Goal: Obtain resource: Download file/media

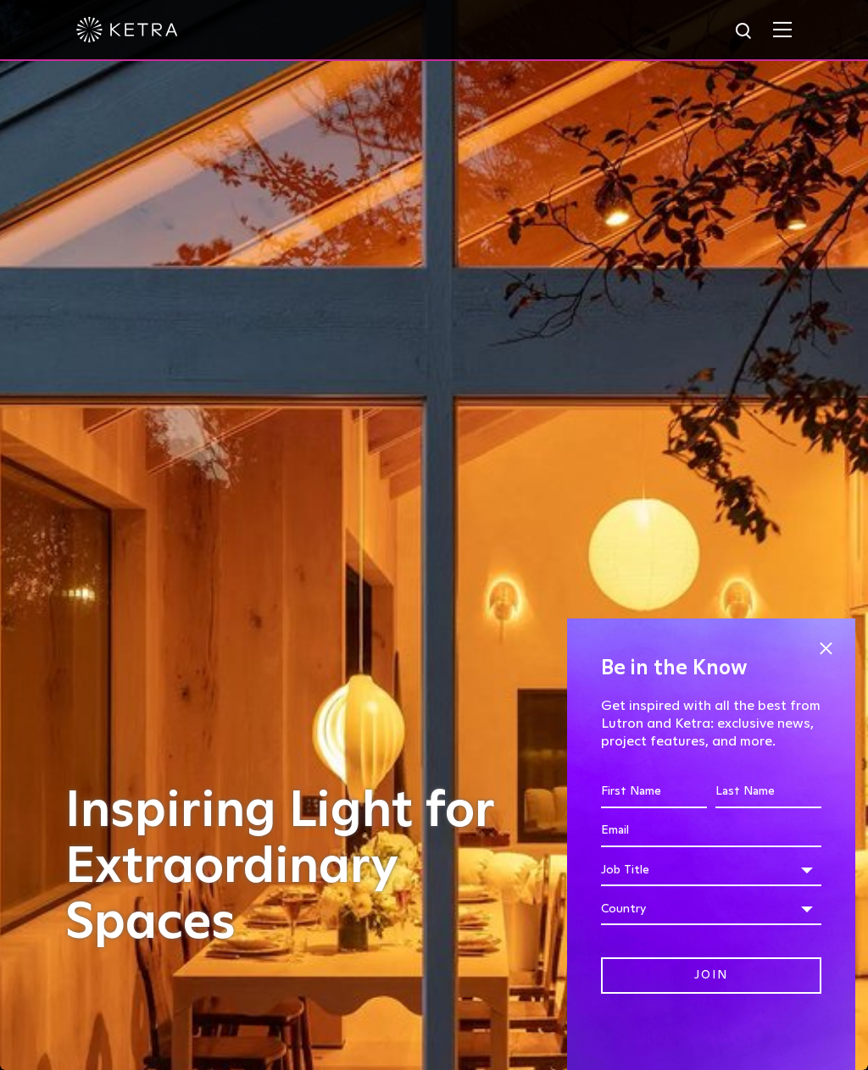
click at [835, 640] on span at bounding box center [825, 647] width 25 height 25
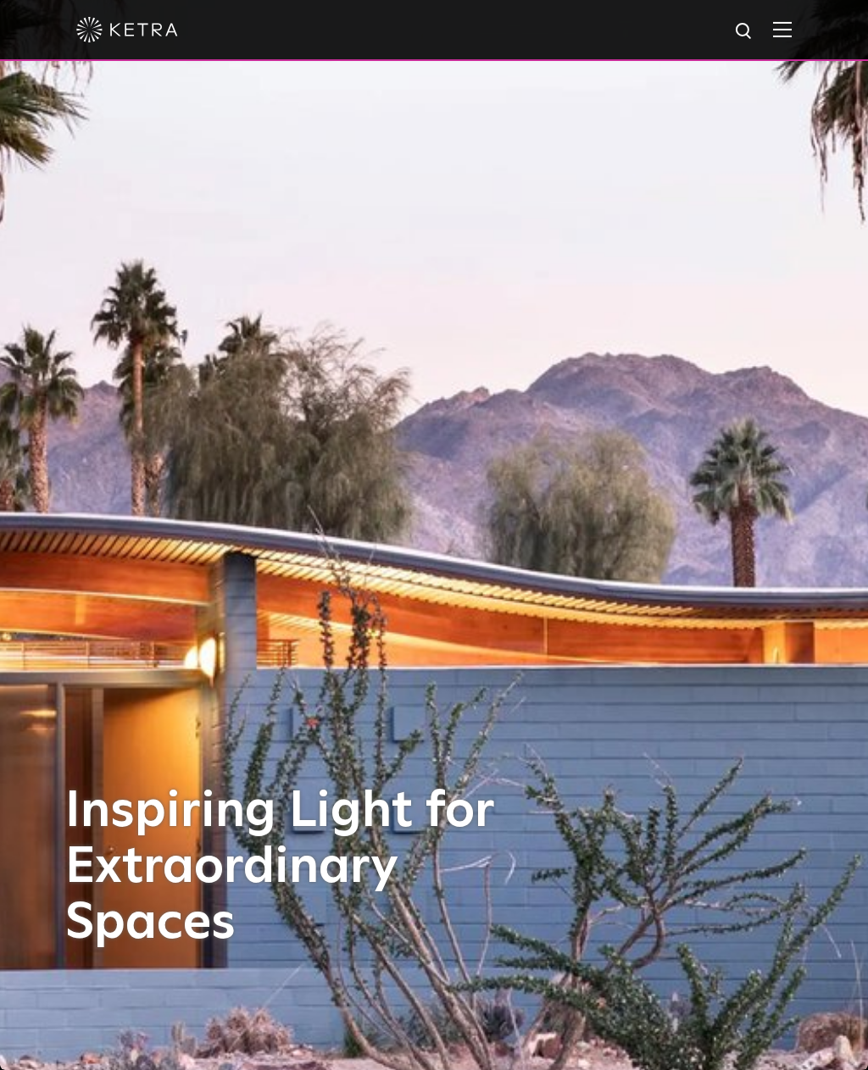
click at [776, 32] on img at bounding box center [782, 29] width 19 height 16
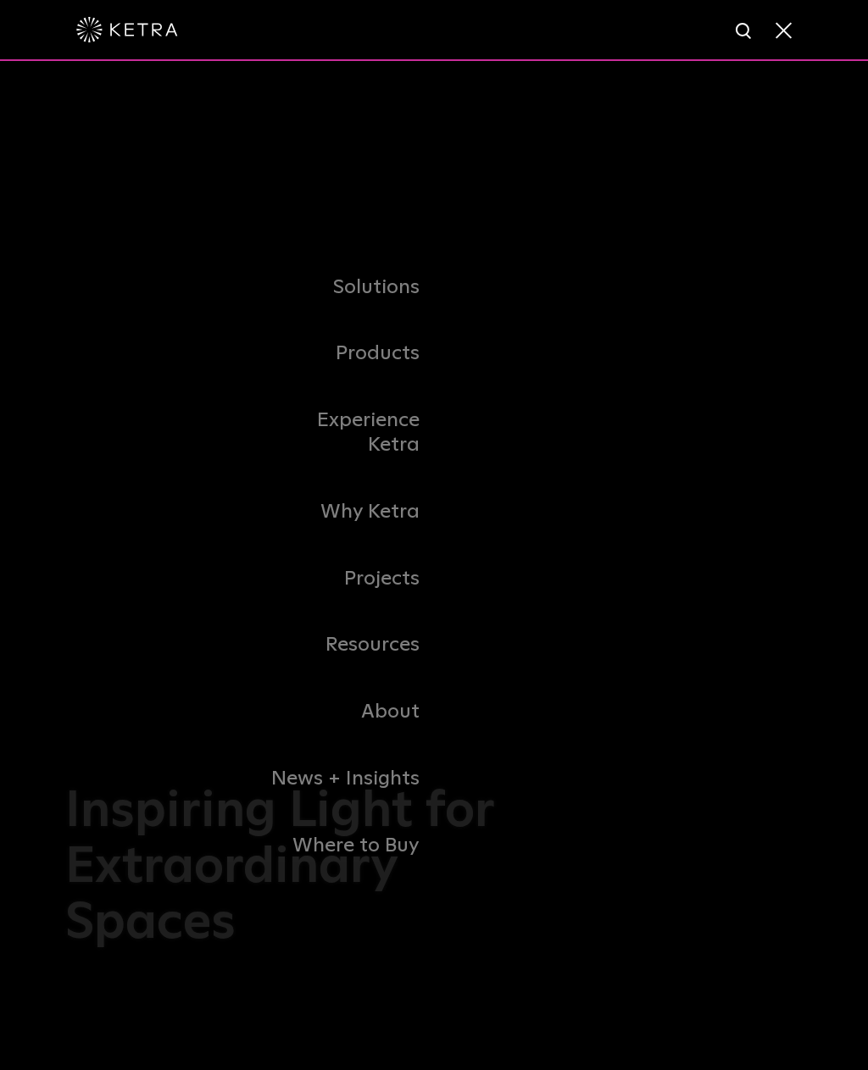
click at [402, 662] on link "Resources" at bounding box center [347, 645] width 174 height 67
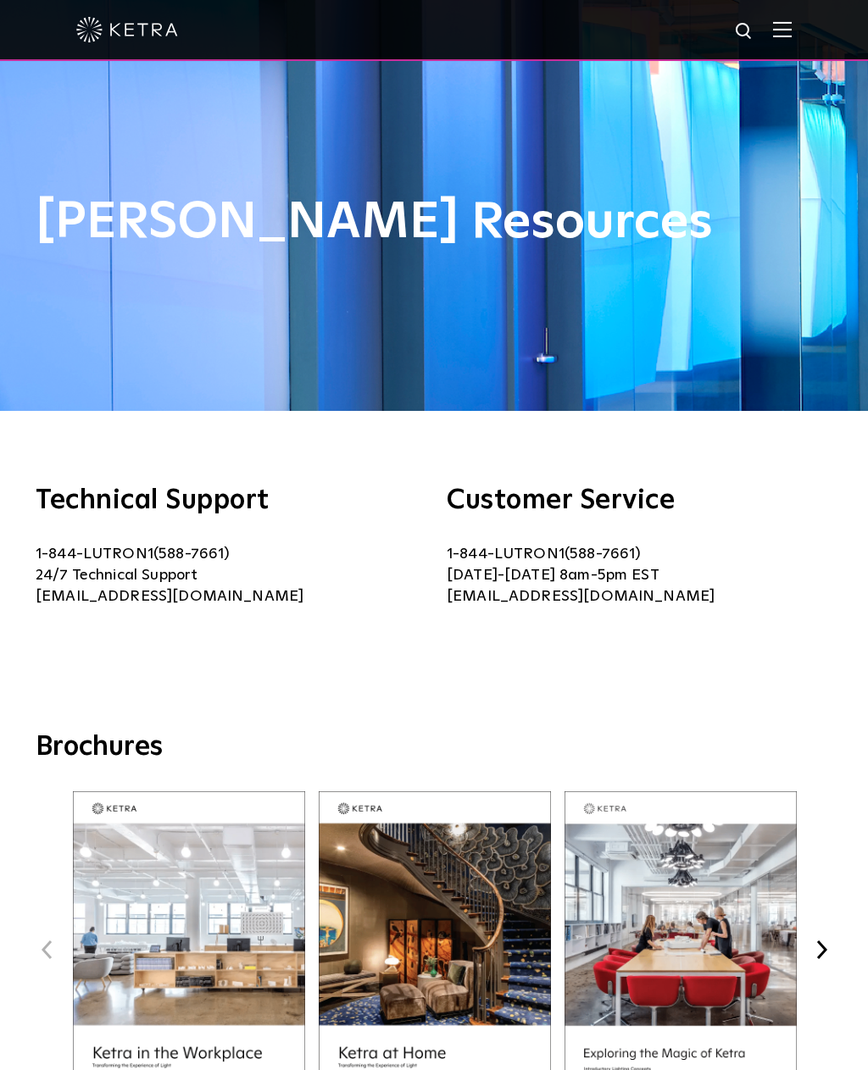
scroll to position [530, 0]
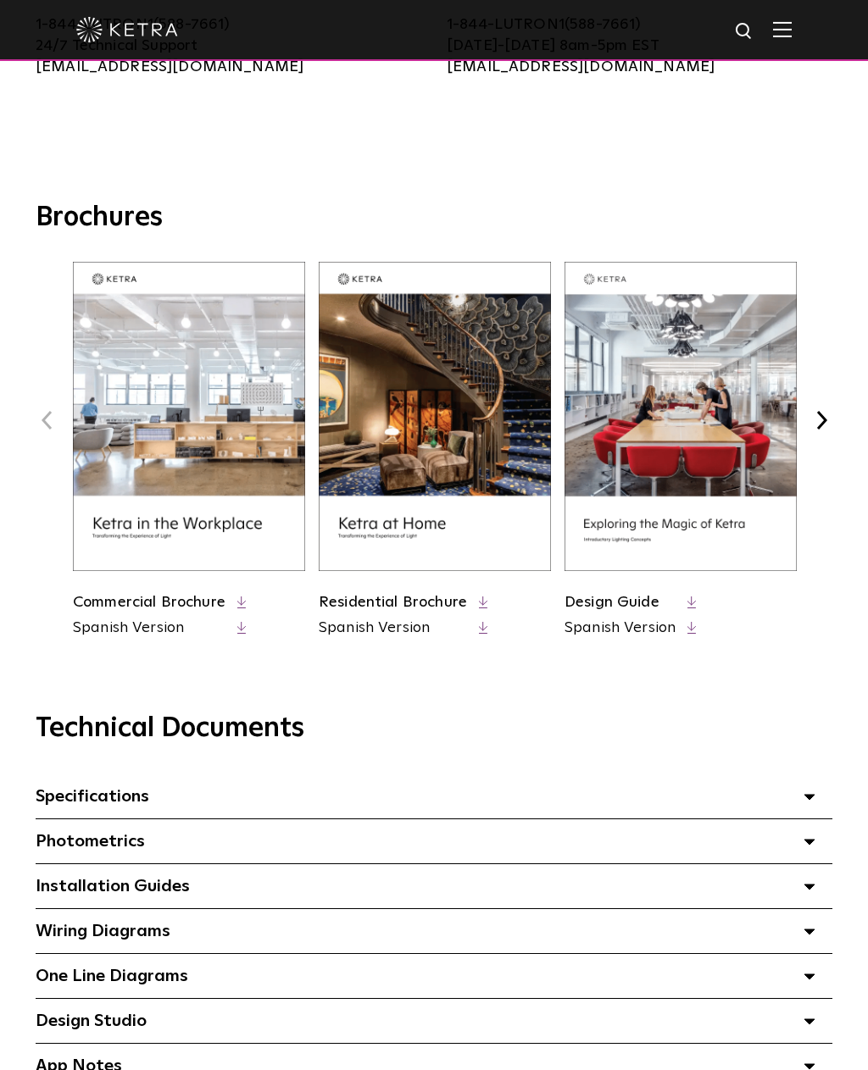
click at [485, 602] on icon at bounding box center [483, 603] width 9 height 13
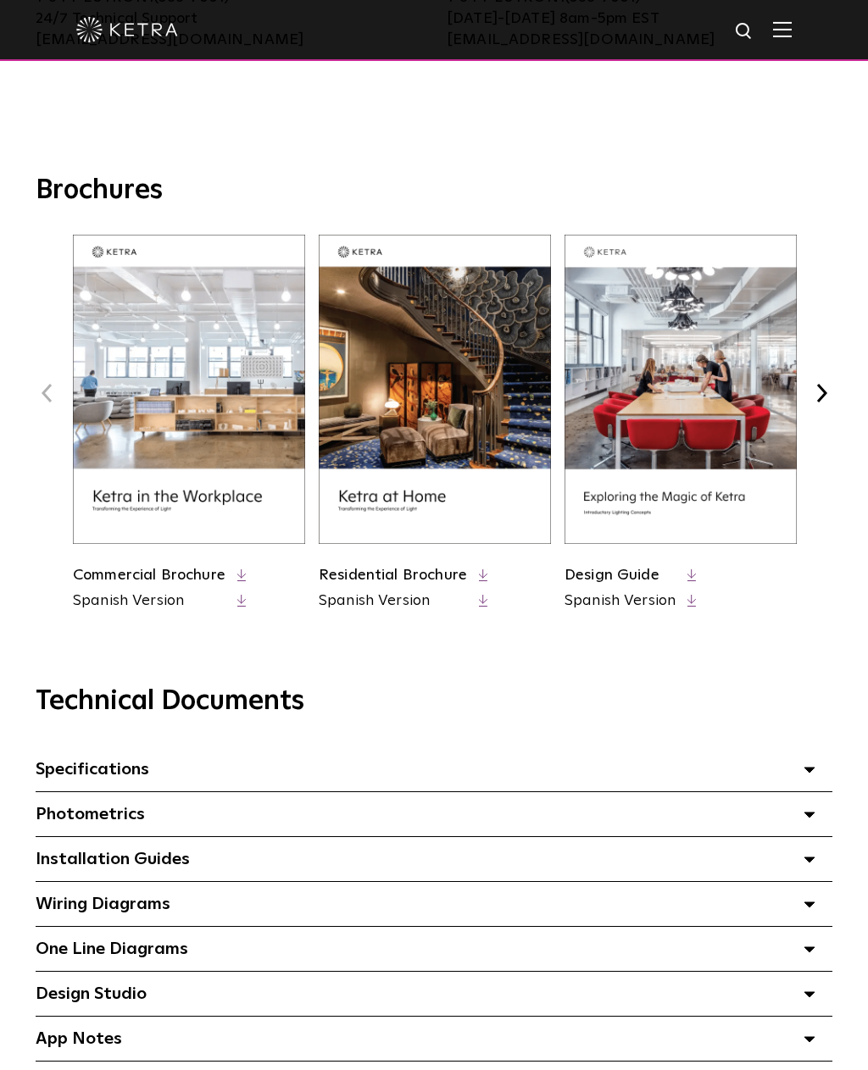
scroll to position [0, 0]
click at [689, 575] on icon at bounding box center [691, 575] width 9 height 13
click at [237, 573] on icon at bounding box center [241, 575] width 9 height 13
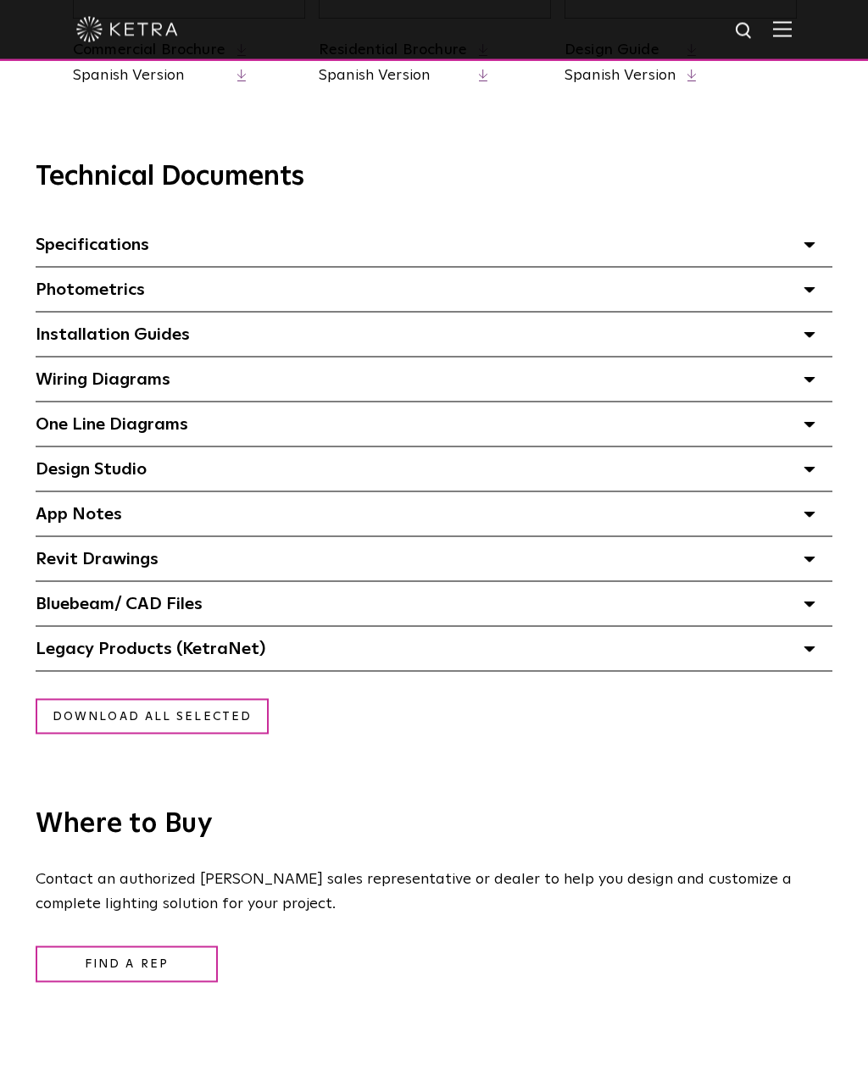
scroll to position [1006, 0]
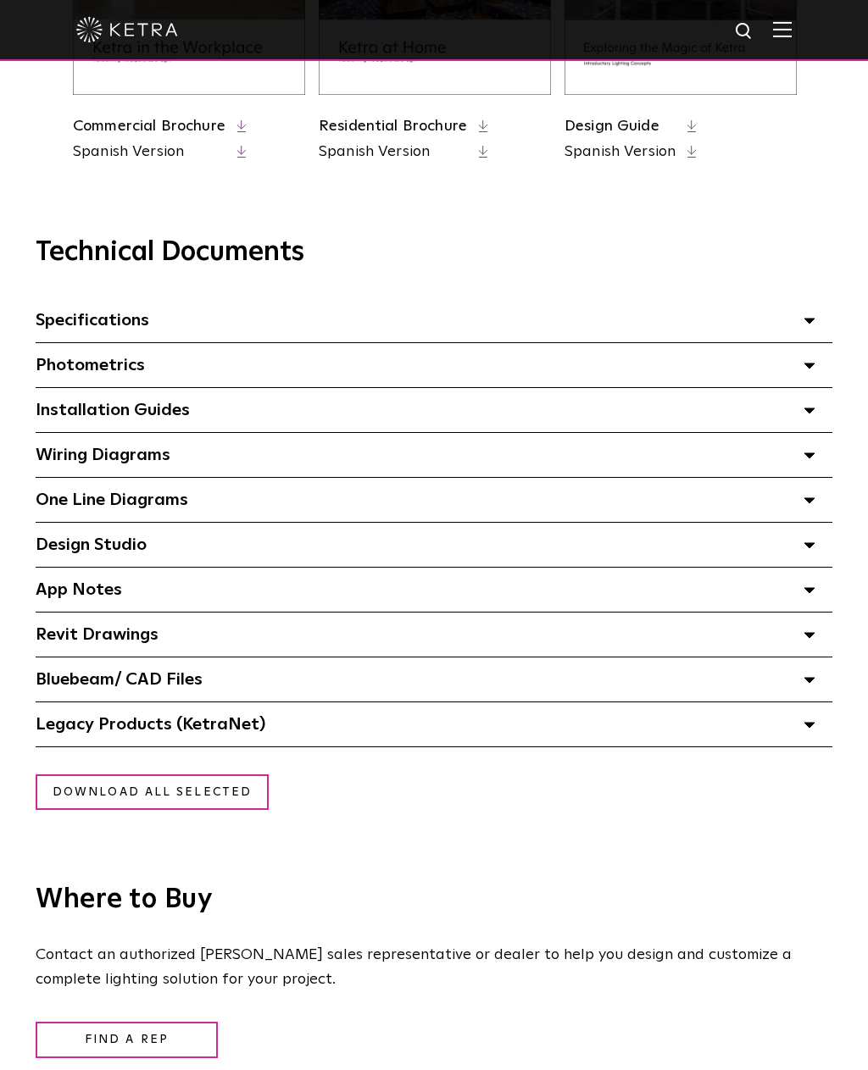
click at [814, 323] on span at bounding box center [809, 320] width 12 height 22
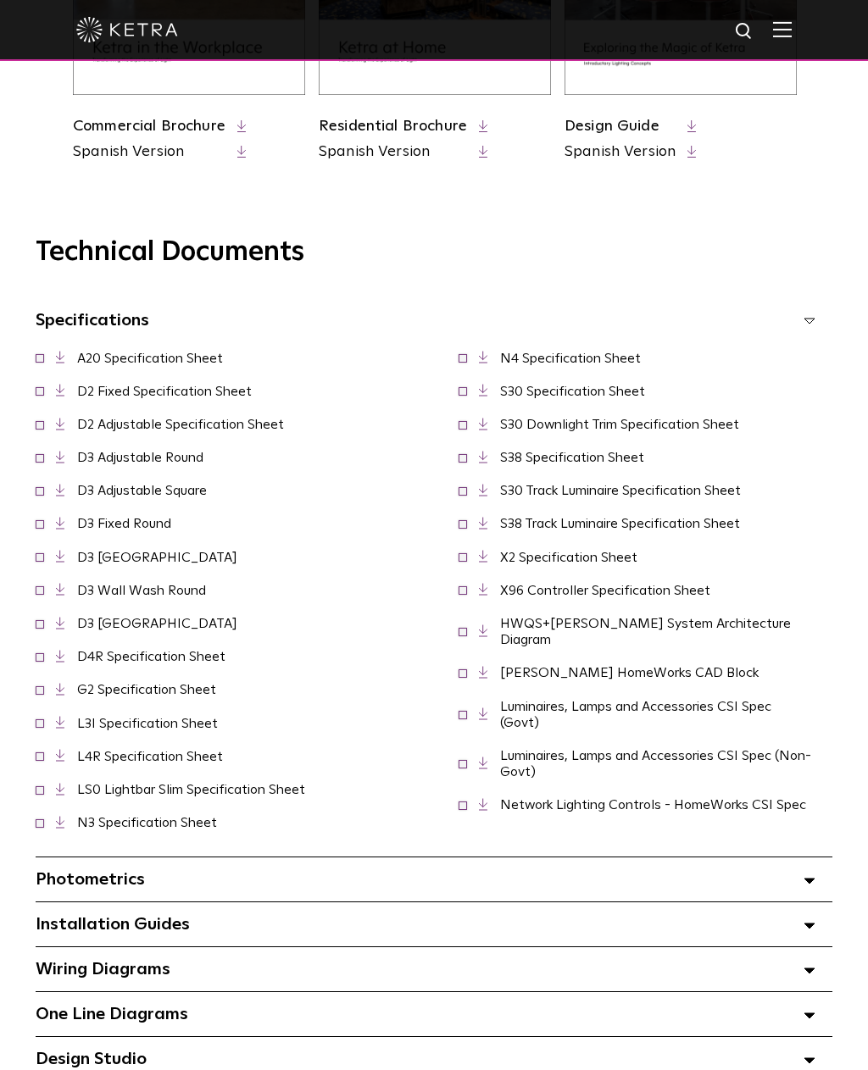
click at [197, 353] on link "A20 Specification Sheet" at bounding box center [150, 359] width 146 height 14
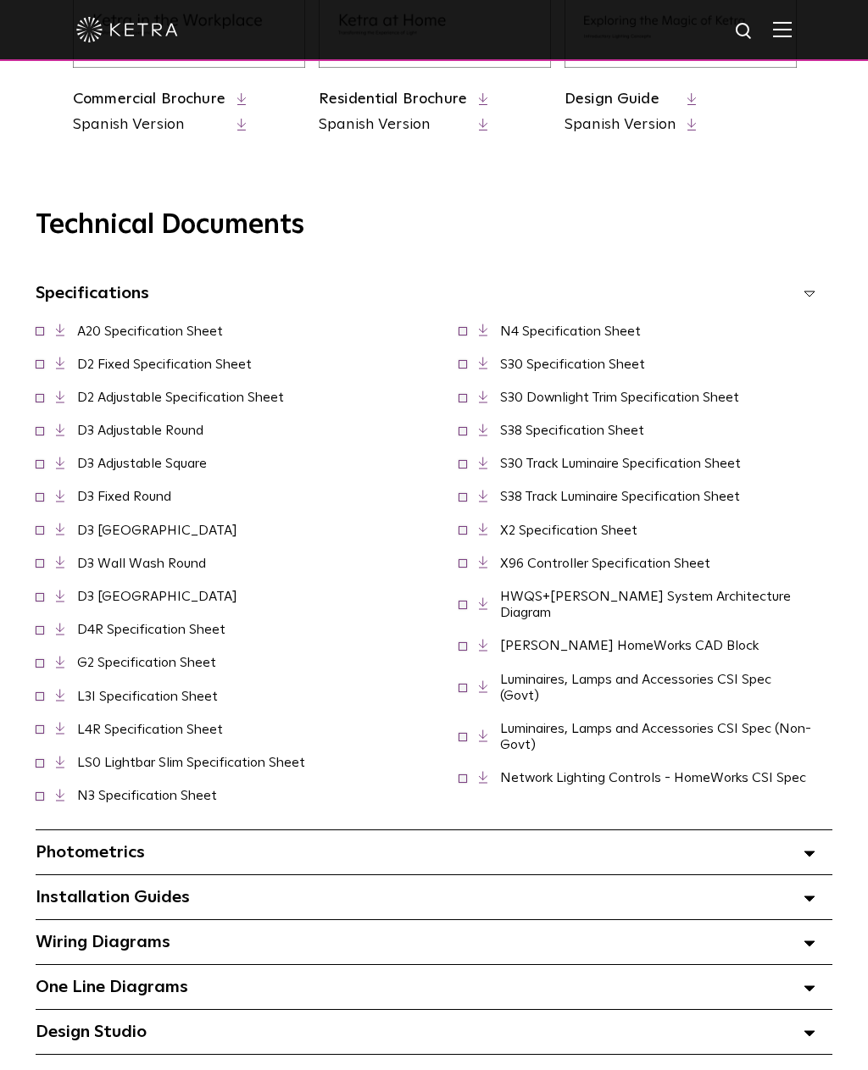
click at [38, 364] on span at bounding box center [40, 362] width 8 height 8
click at [43, 332] on span at bounding box center [40, 329] width 8 height 8
click at [39, 396] on span at bounding box center [40, 396] width 8 height 8
click at [133, 368] on link "D2 Fixed Specification Sheet" at bounding box center [164, 365] width 175 height 14
click at [48, 428] on span "D3 Adjustable Round" at bounding box center [130, 431] width 188 height 16
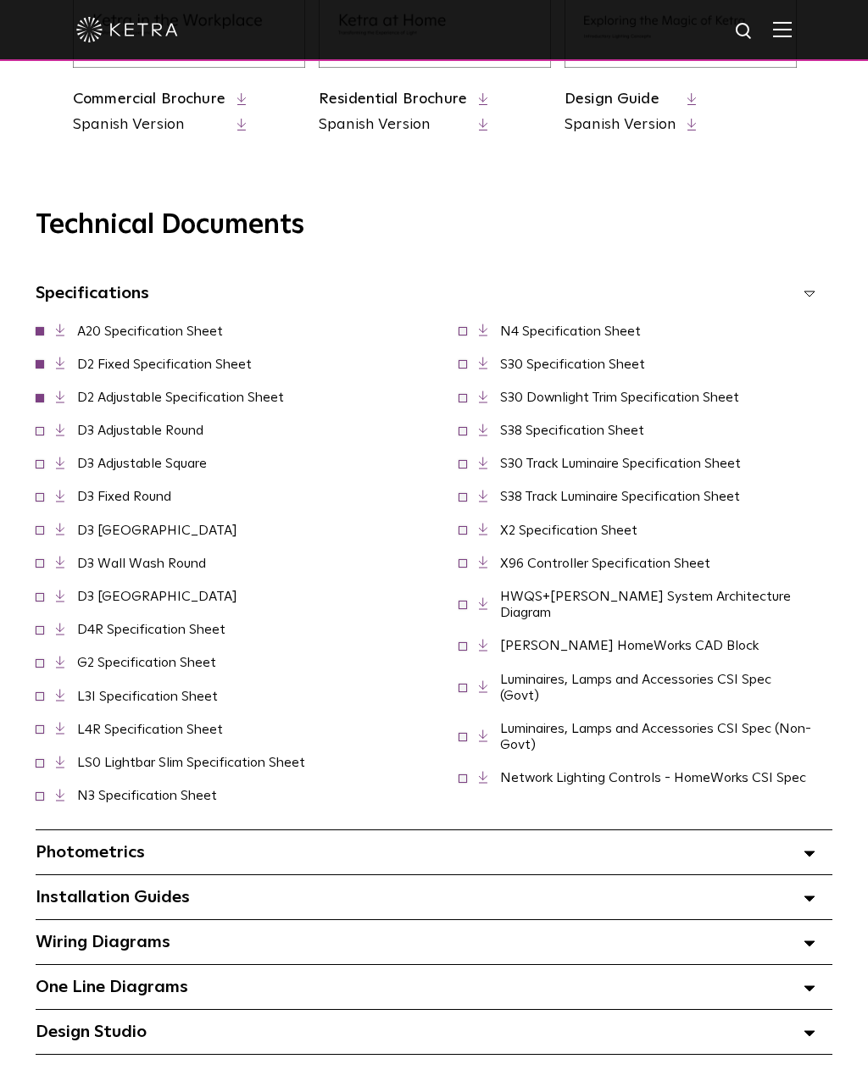
click at [35, 470] on div "D3 Adjustable Square" at bounding box center [223, 463] width 408 height 33
click at [36, 429] on span at bounding box center [40, 429] width 8 height 8
click at [38, 460] on span at bounding box center [40, 462] width 8 height 8
click at [42, 498] on span at bounding box center [40, 495] width 8 height 8
click at [43, 529] on span at bounding box center [40, 528] width 8 height 8
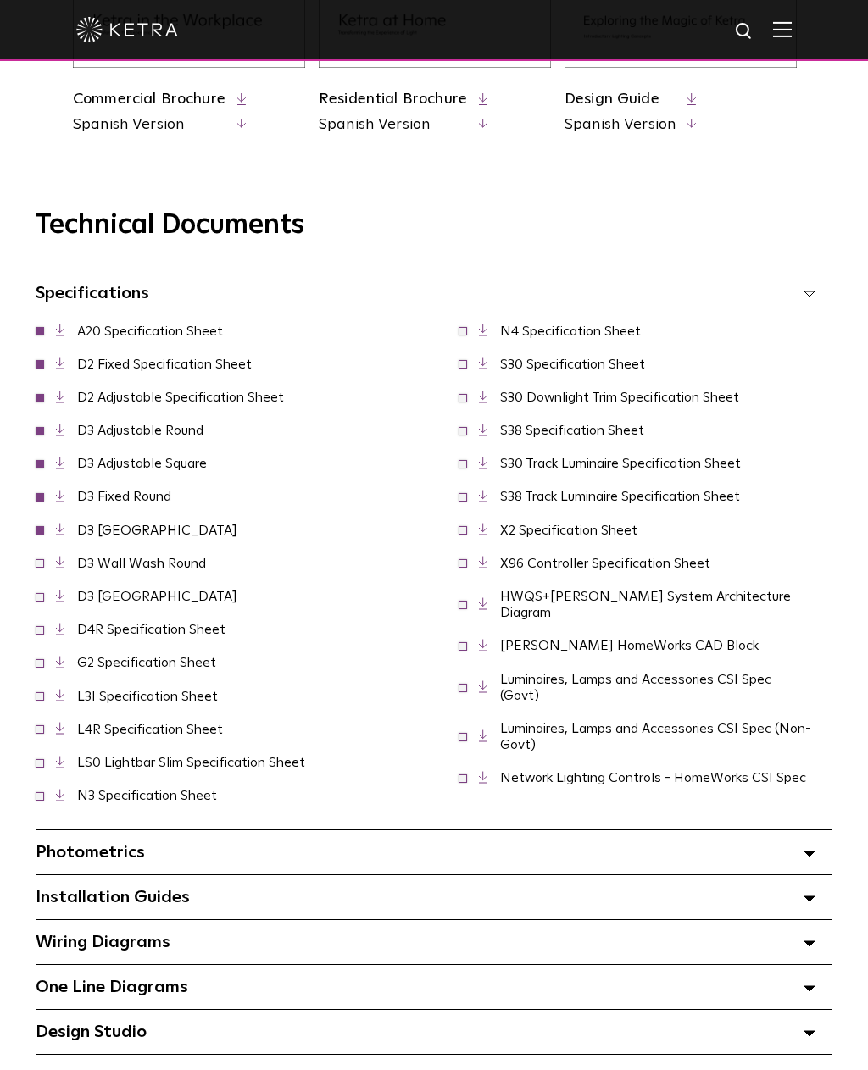
click at [460, 649] on span at bounding box center [462, 645] width 8 height 8
click at [36, 528] on span at bounding box center [40, 528] width 8 height 8
click at [39, 498] on span at bounding box center [40, 495] width 8 height 8
click at [42, 461] on span at bounding box center [40, 462] width 8 height 8
click at [39, 425] on span at bounding box center [40, 429] width 8 height 8
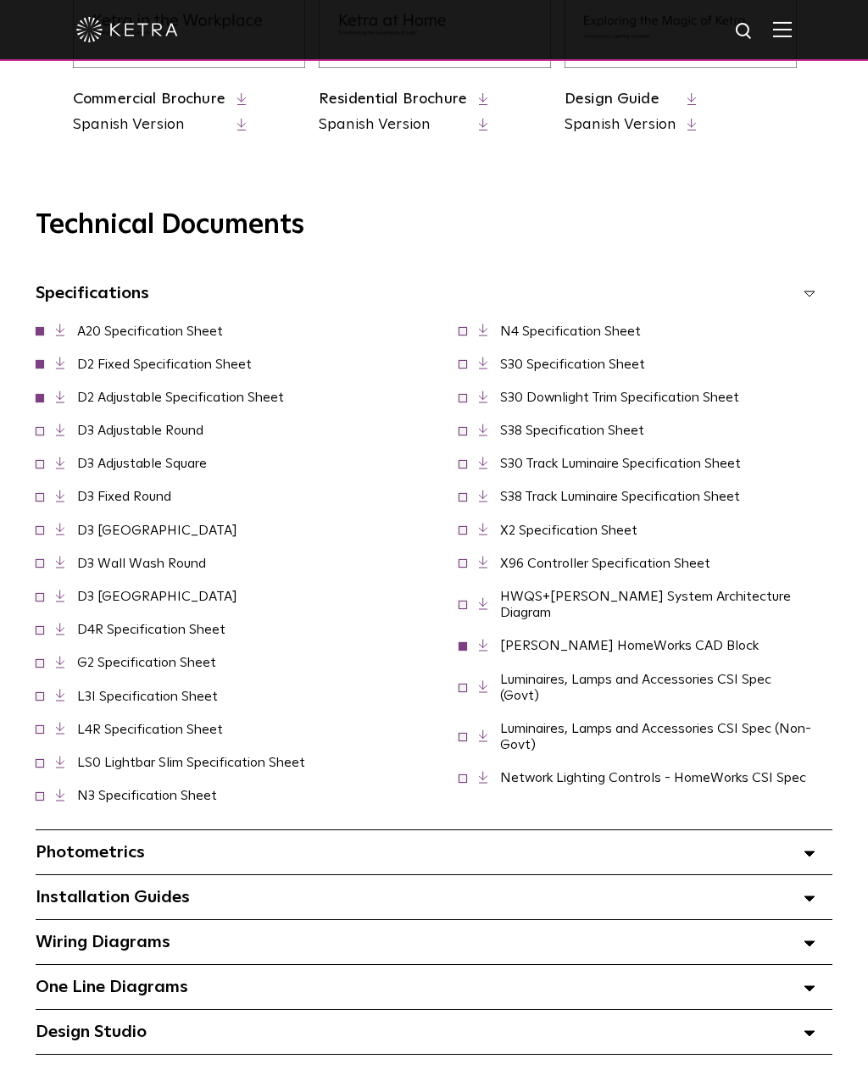
click at [42, 393] on span at bounding box center [40, 396] width 8 height 8
click at [35, 366] on div "D2 Fixed Specification Sheet" at bounding box center [223, 364] width 408 height 33
click at [205, 631] on link "D4R Specification Sheet" at bounding box center [151, 630] width 148 height 14
click at [192, 697] on link "L3I Specification Sheet" at bounding box center [147, 697] width 141 height 14
click at [635, 652] on link "[PERSON_NAME] HomeWorks CAD Block" at bounding box center [629, 646] width 258 height 14
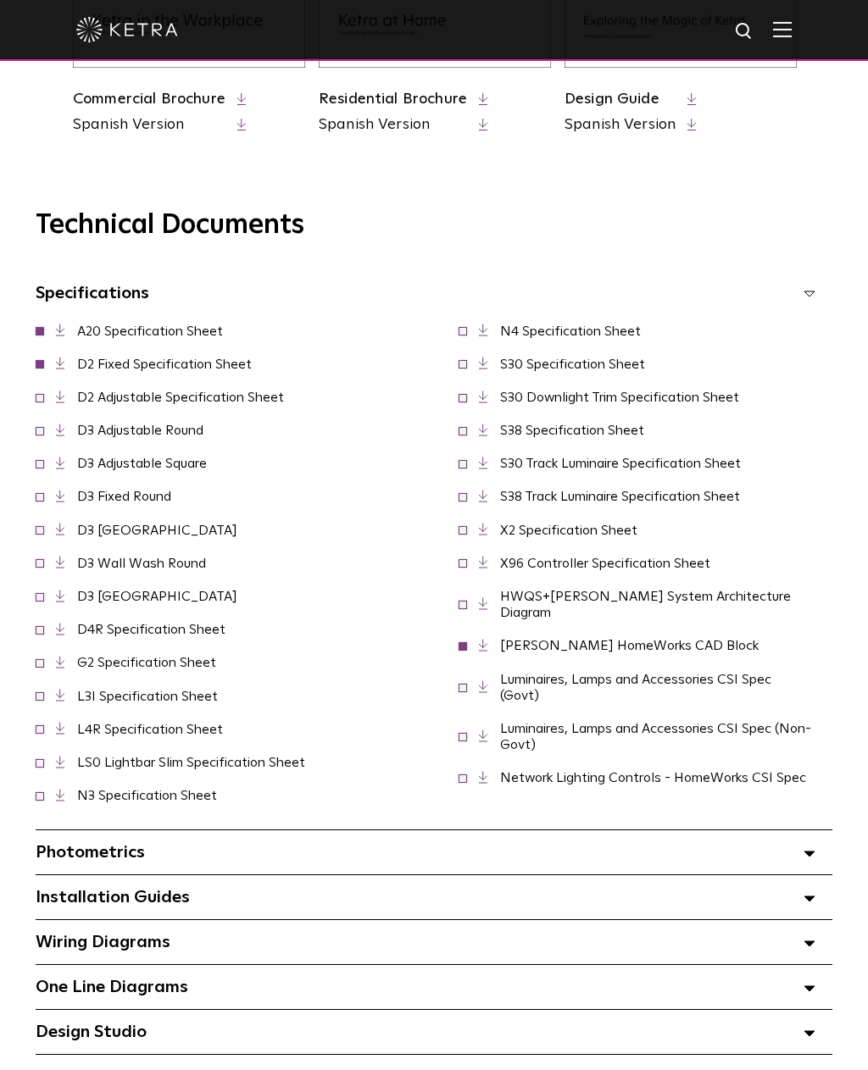
click at [629, 652] on link "[PERSON_NAME] HomeWorks CAD Block" at bounding box center [629, 646] width 258 height 14
click at [733, 619] on link "HWQS+[PERSON_NAME] System Architecture Diagram" at bounding box center [645, 605] width 291 height 30
click at [611, 537] on link "X2 Specification Sheet" at bounding box center [568, 531] width 137 height 14
click at [620, 537] on link "X2 Specification Sheet" at bounding box center [568, 531] width 137 height 14
click at [713, 619] on link "HWQS+[PERSON_NAME] System Architecture Diagram" at bounding box center [645, 605] width 291 height 30
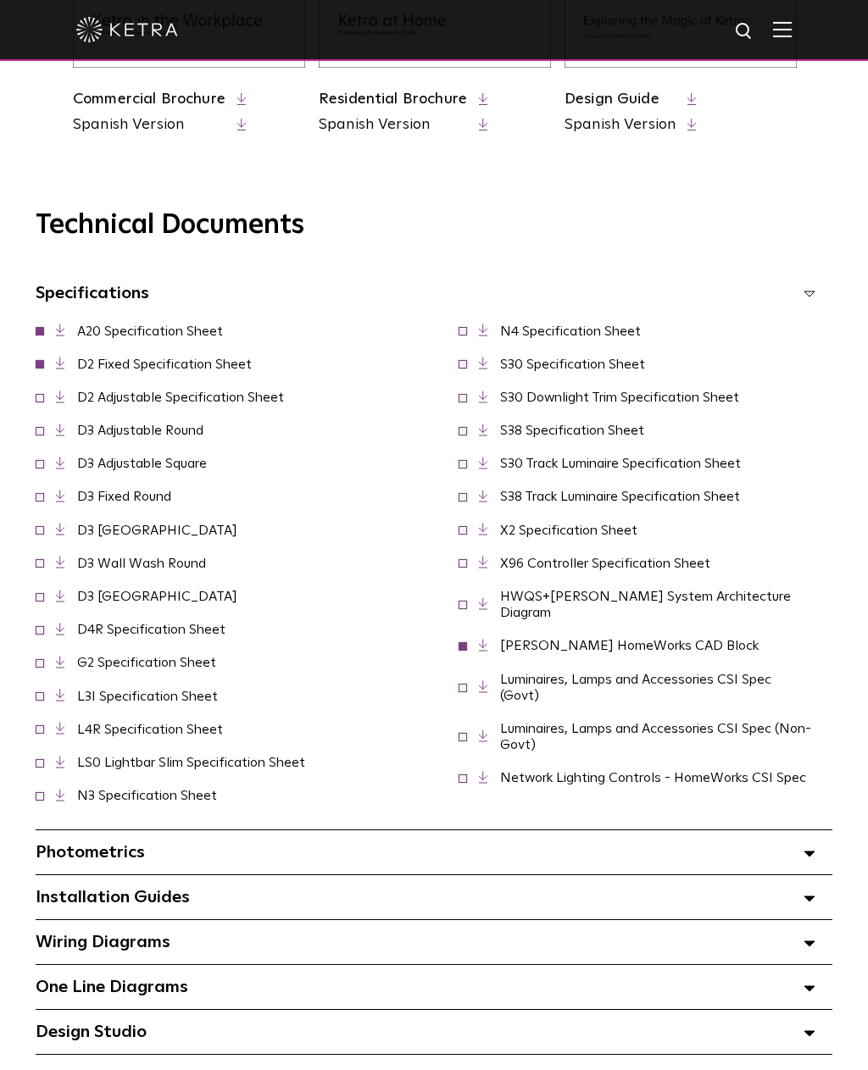
click at [702, 698] on link "Luminaires, Lamps and Accessories CSI Spec (Govt)" at bounding box center [635, 688] width 271 height 30
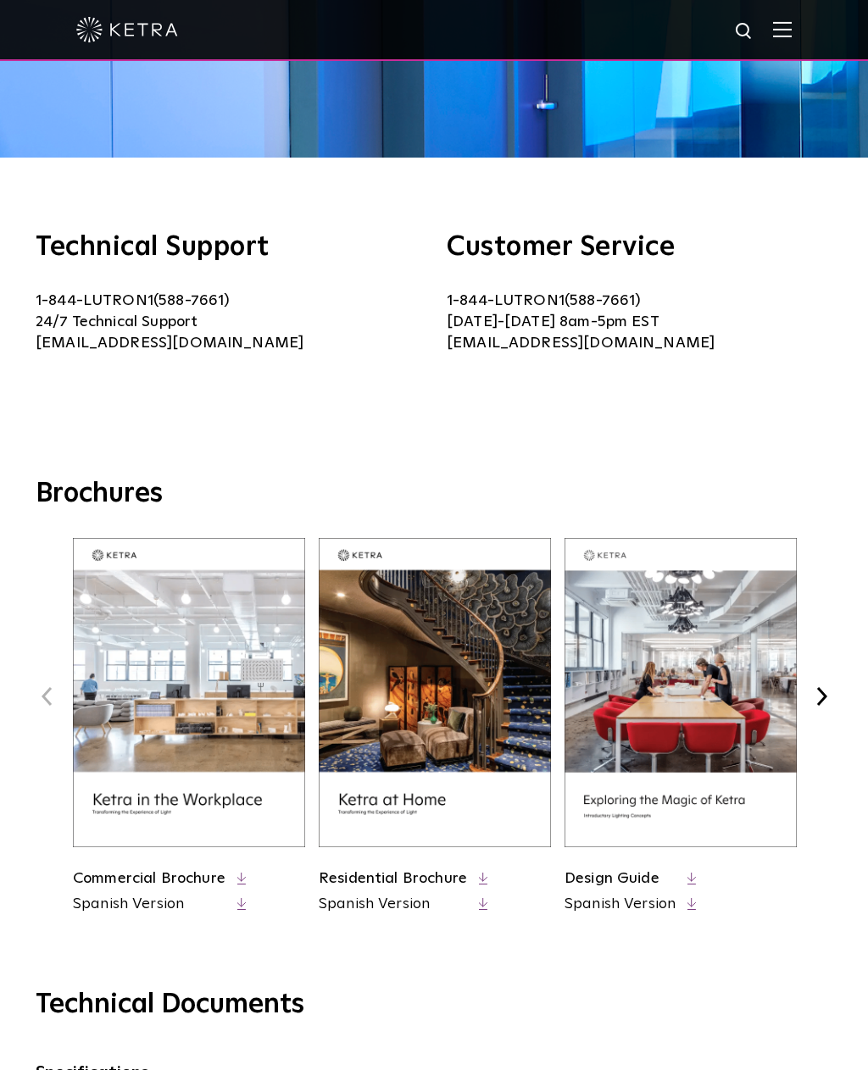
scroll to position [226, 0]
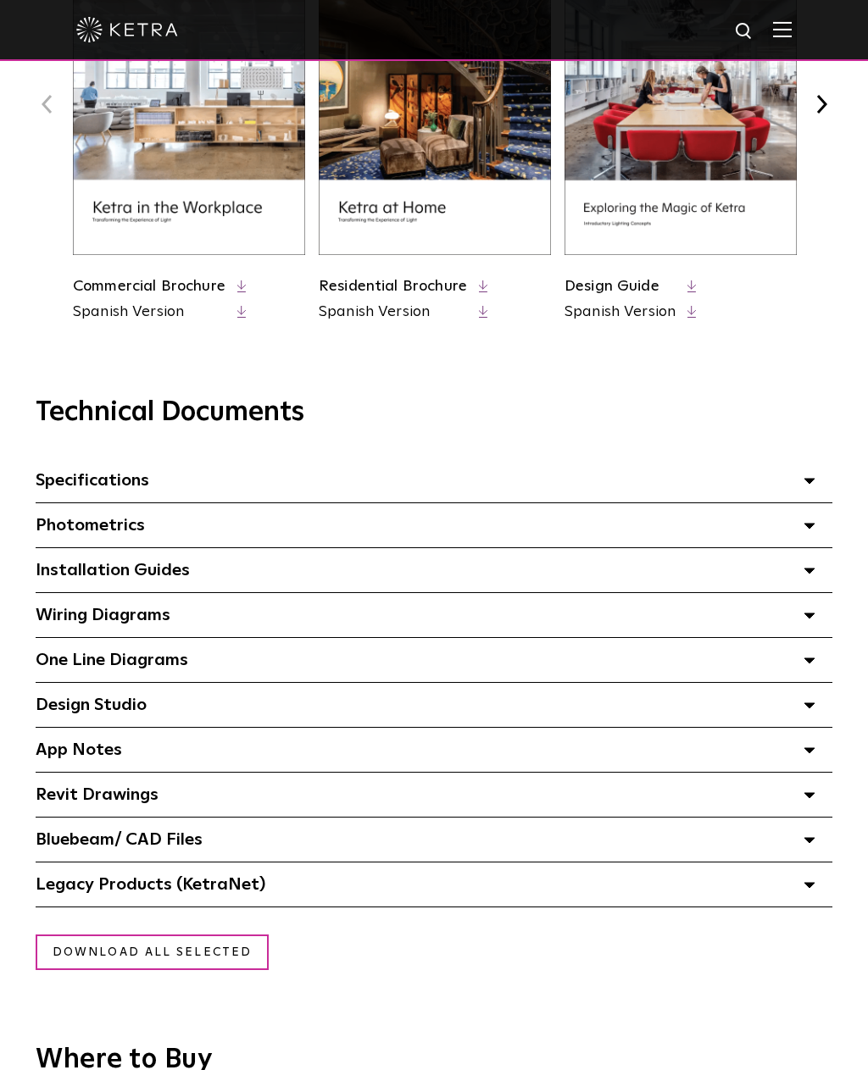
click at [805, 747] on icon at bounding box center [809, 750] width 12 height 6
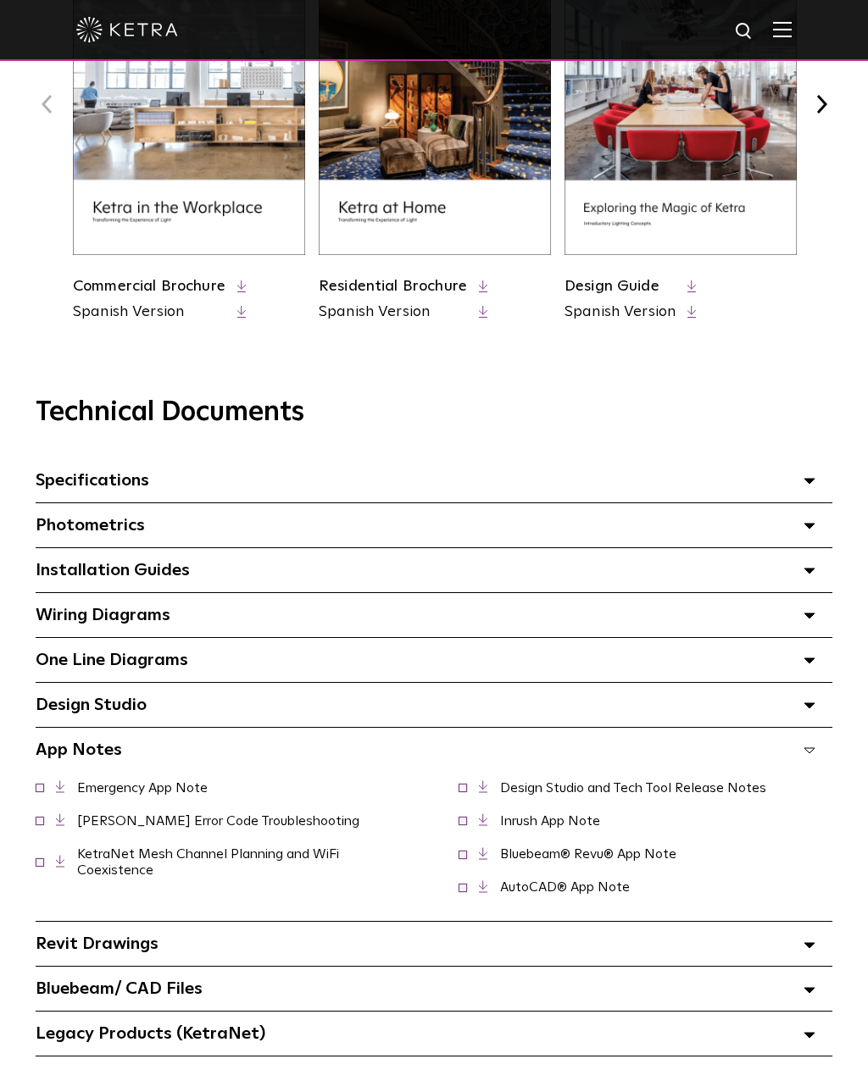
click at [813, 658] on polygon at bounding box center [809, 660] width 10 height 5
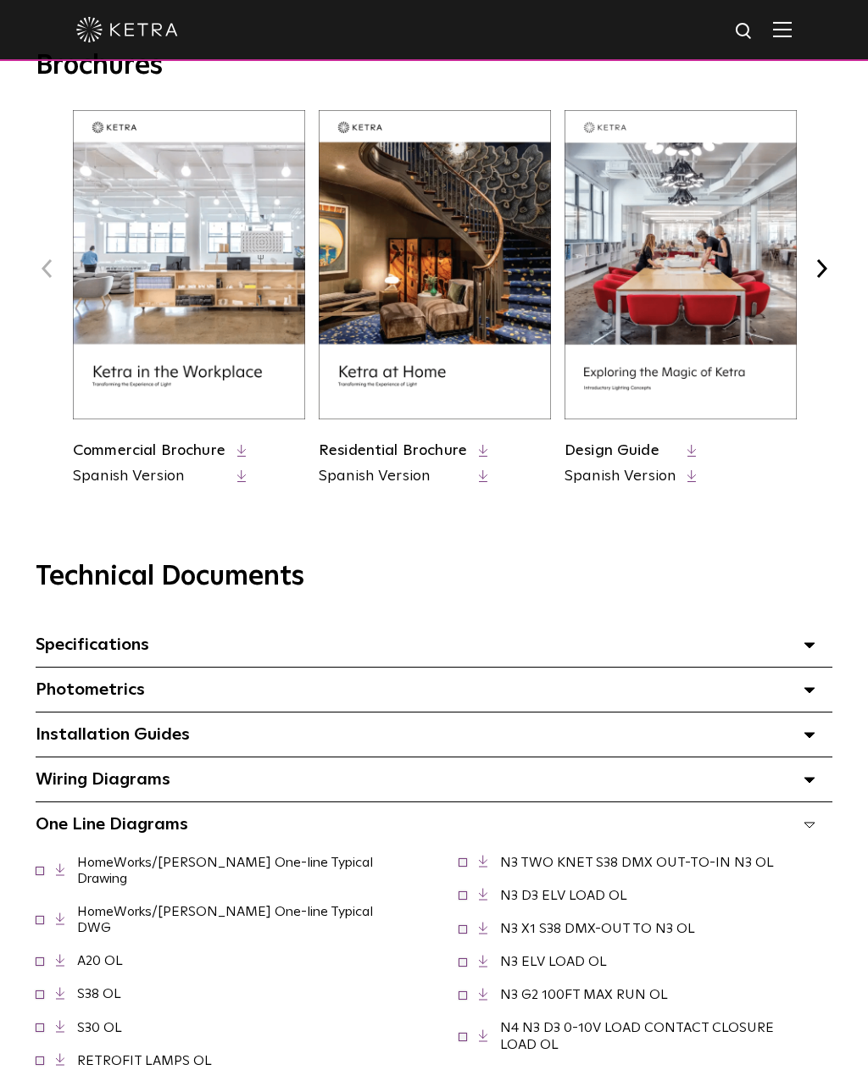
scroll to position [680, 0]
click at [813, 695] on span at bounding box center [809, 691] width 12 height 22
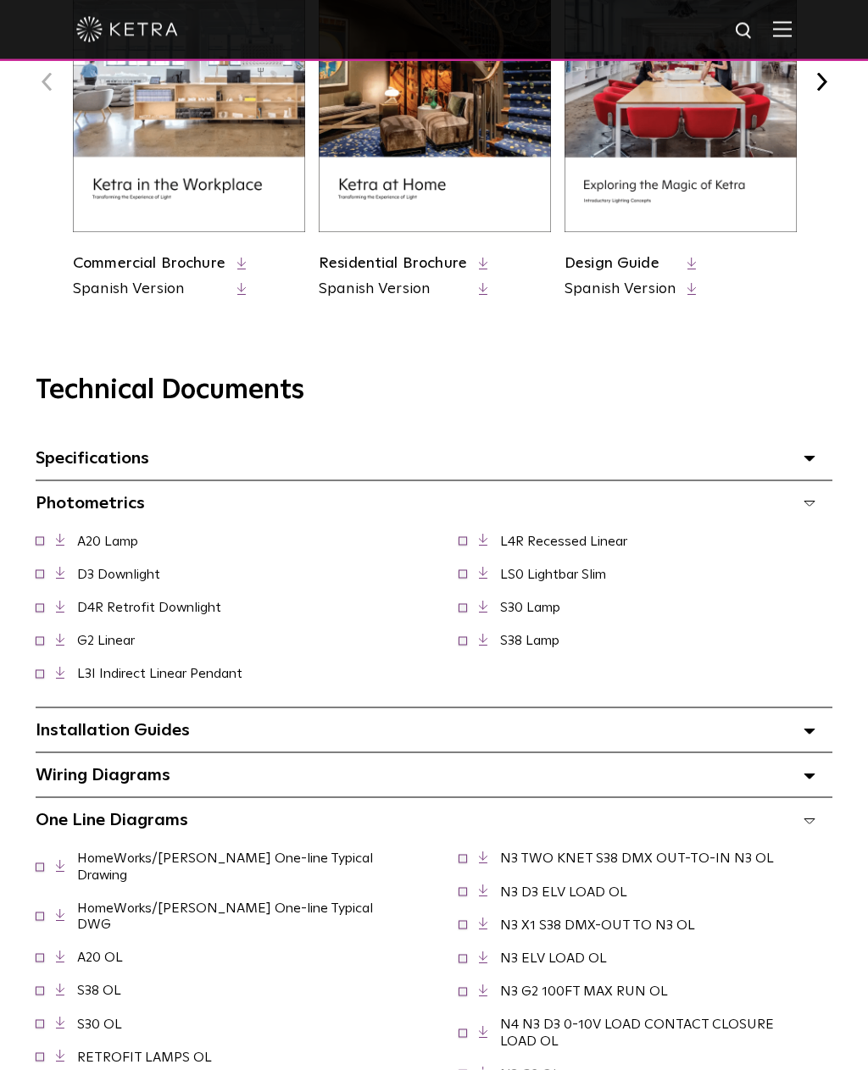
scroll to position [913, 0]
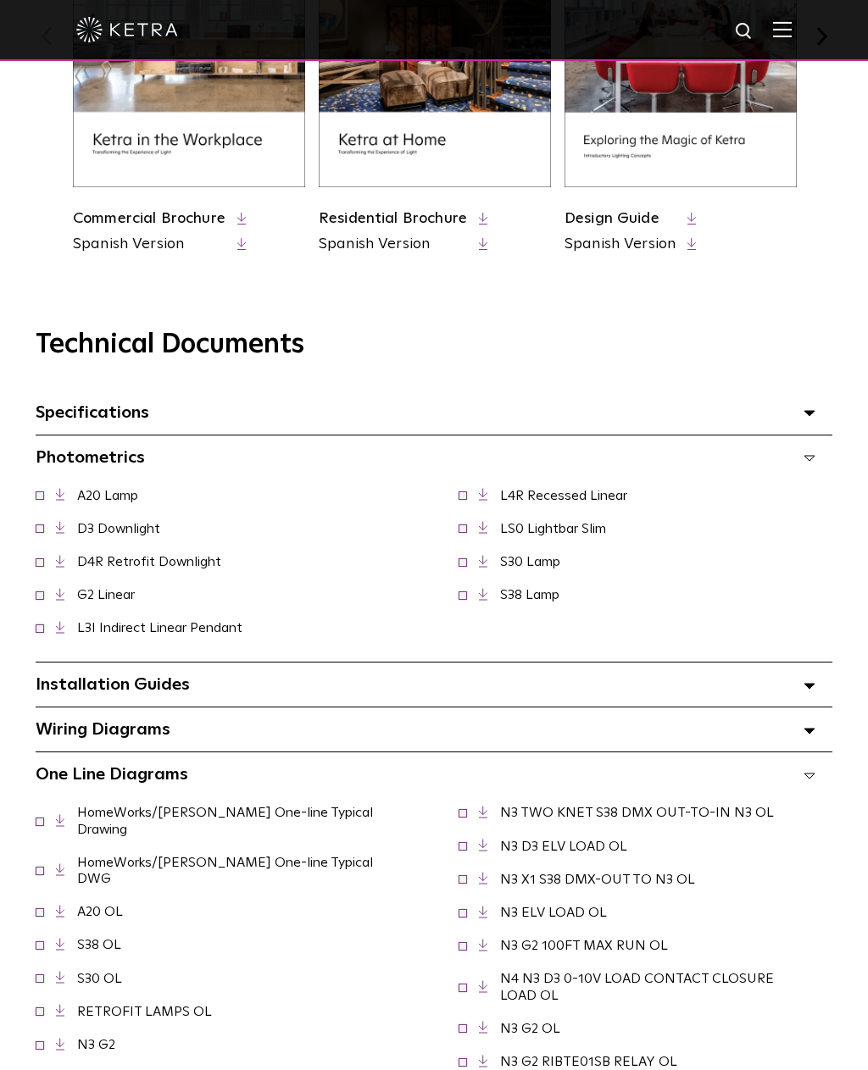
click at [807, 684] on polygon at bounding box center [809, 686] width 10 height 5
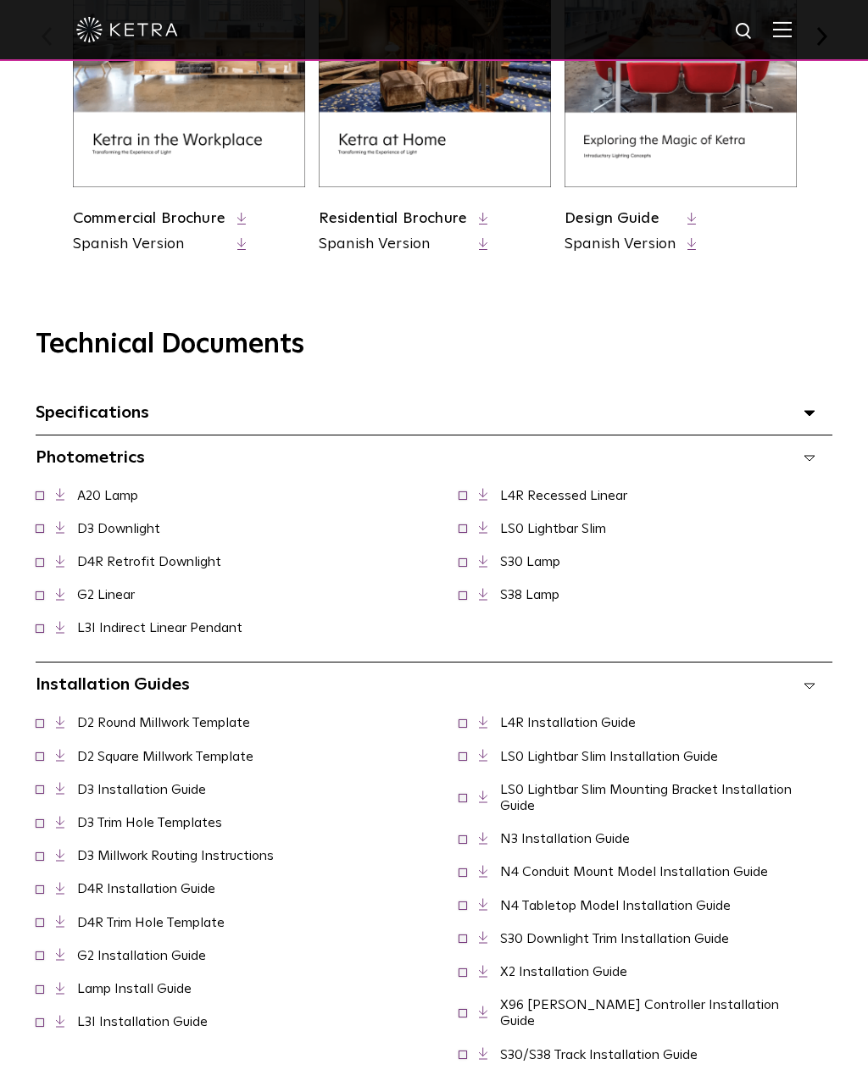
click at [813, 402] on span at bounding box center [809, 413] width 12 height 22
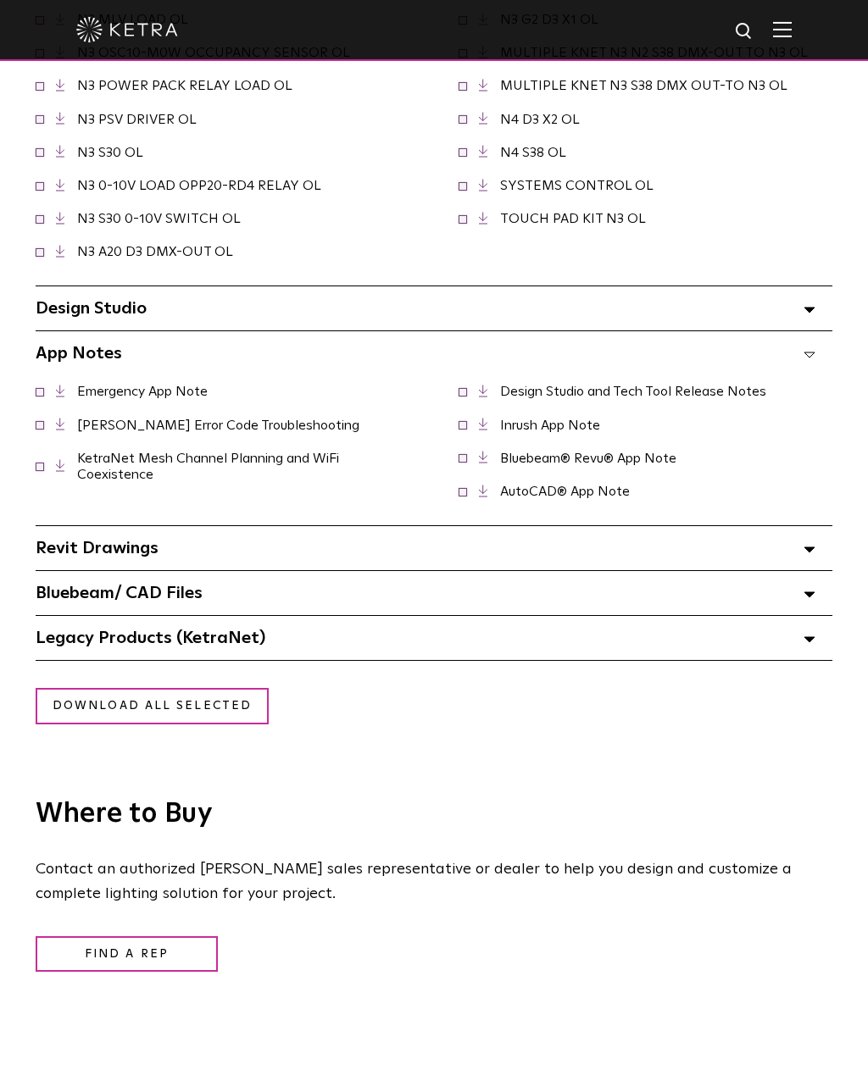
scroll to position [3041, 0]
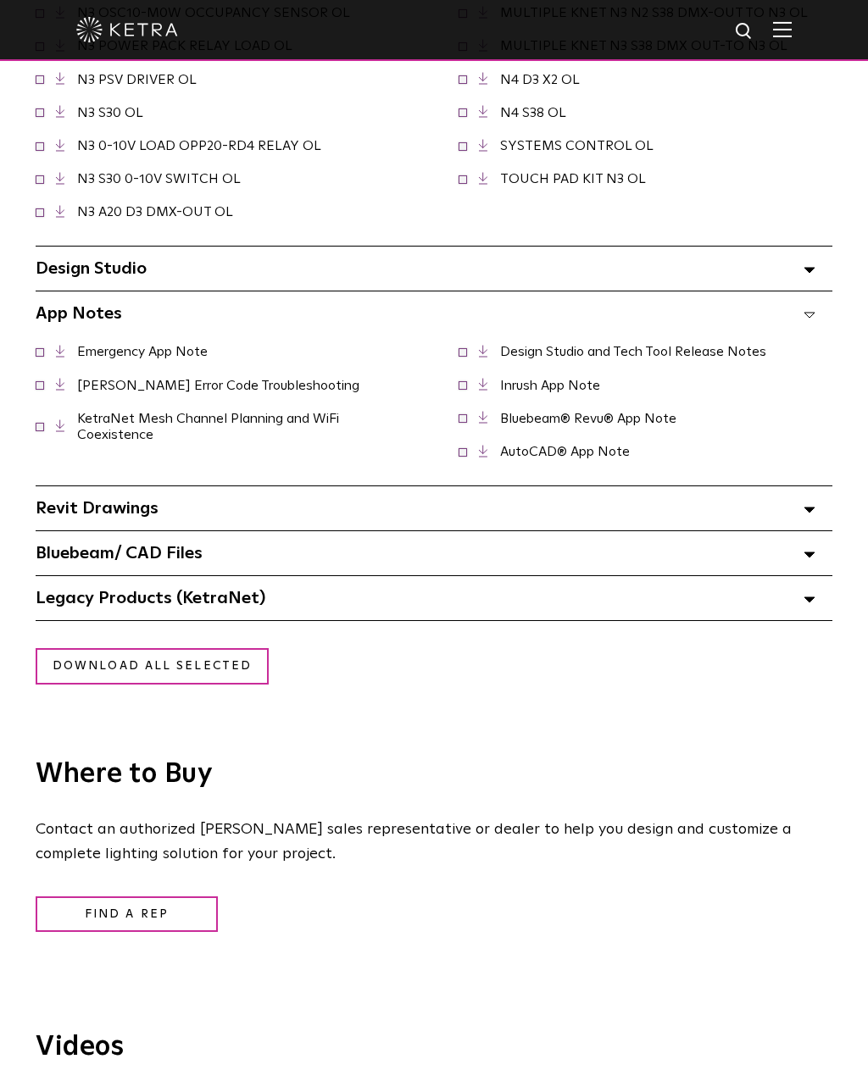
click at [807, 608] on span at bounding box center [809, 598] width 12 height 22
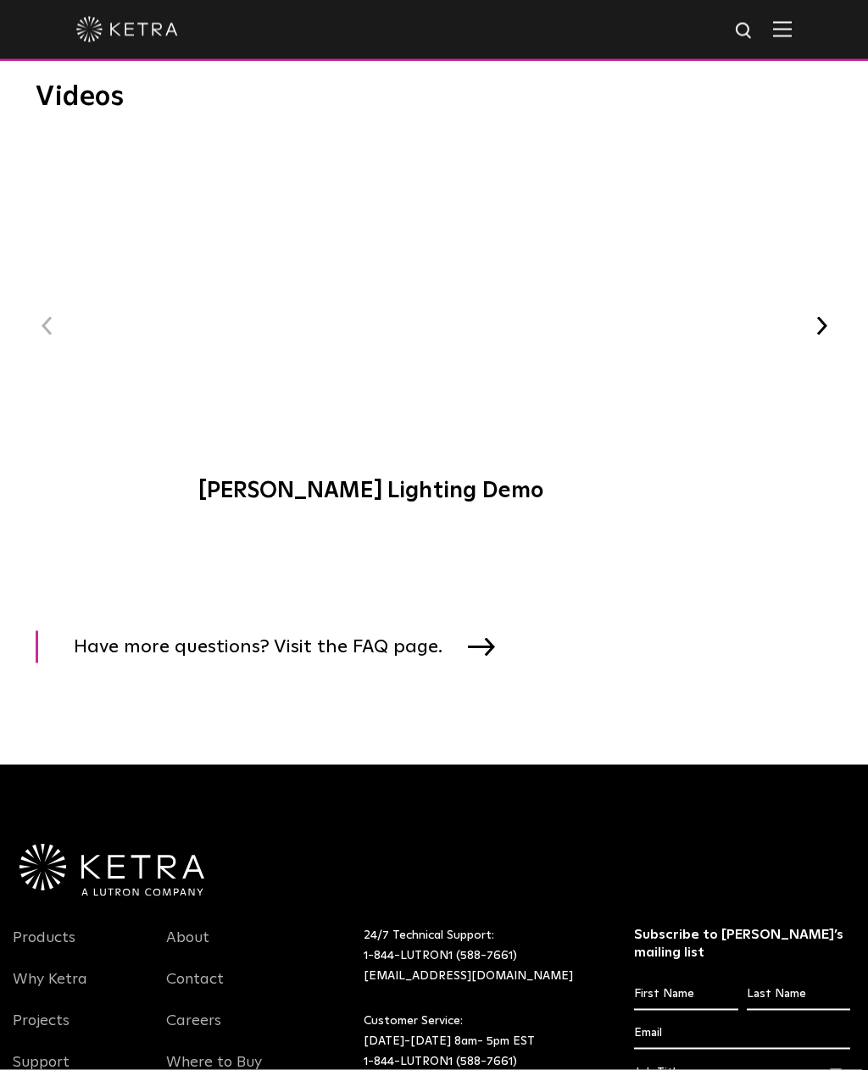
scroll to position [3771, 0]
